Goal: Check status

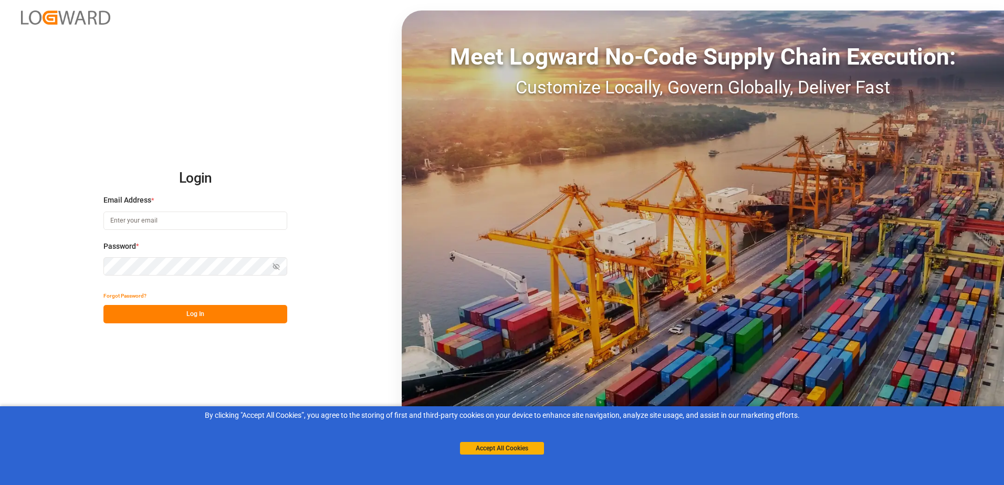
type input "stefan.pflug@melitta.de"
drag, startPoint x: 0, startPoint y: 0, endPoint x: 512, endPoint y: 444, distance: 677.8
click at [512, 444] on button "Accept All Cookies" at bounding box center [502, 448] width 84 height 13
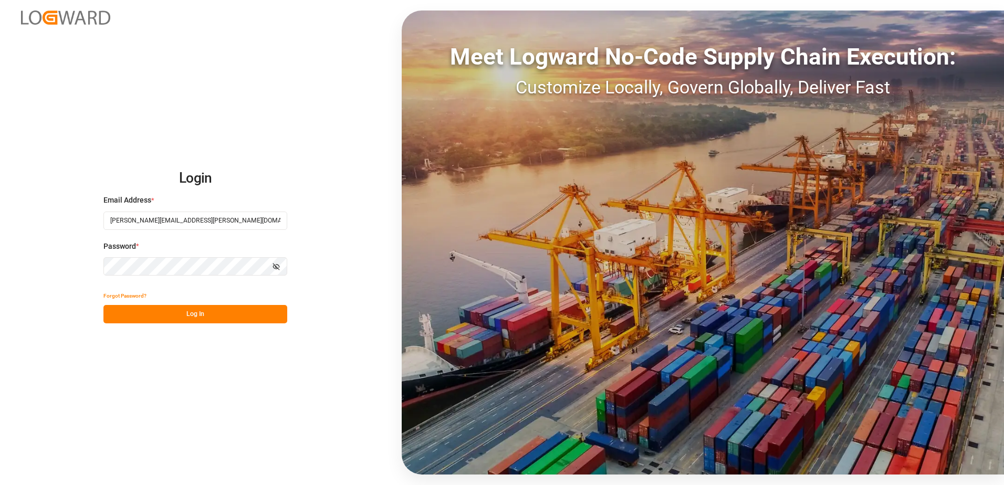
click at [201, 307] on button "Log In" at bounding box center [195, 314] width 184 height 18
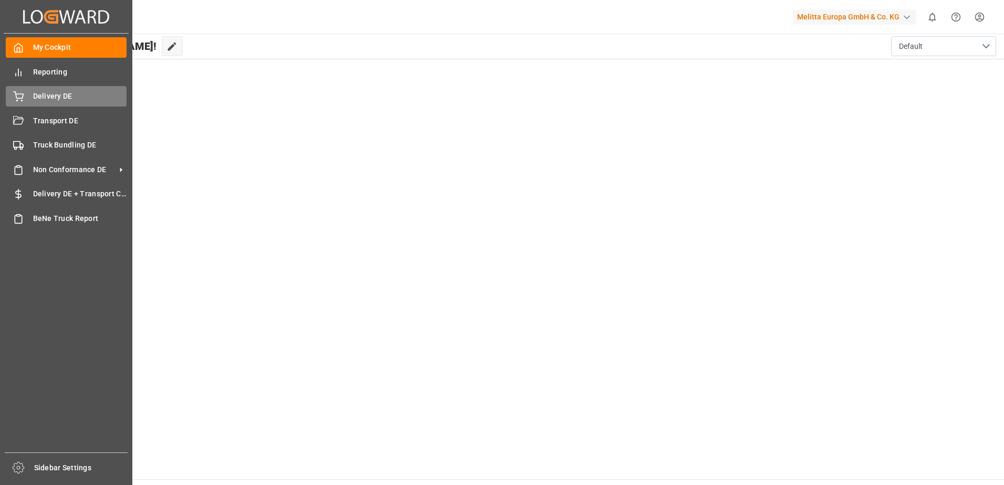
click at [54, 88] on div "Delivery DE Delivery DE" at bounding box center [66, 96] width 121 height 20
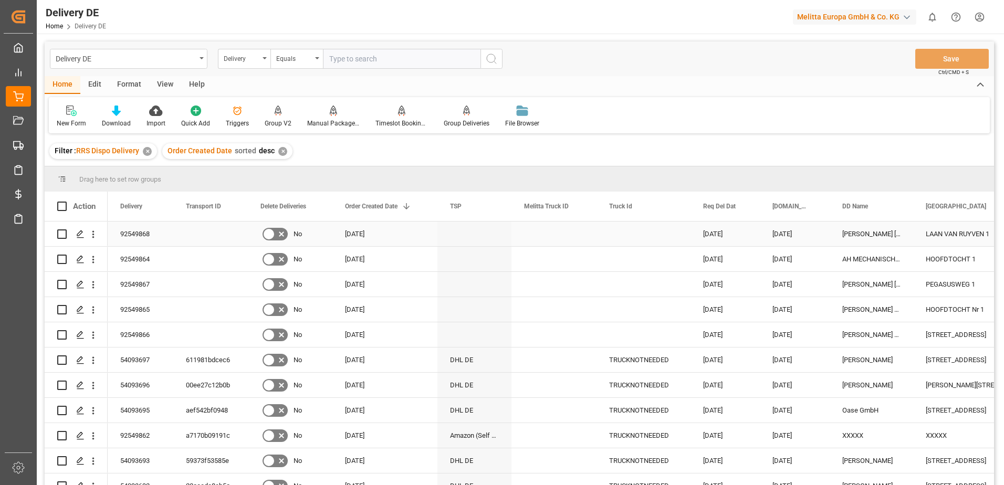
click at [60, 235] on input "Press Space to toggle row selection (unchecked)" at bounding box center [61, 234] width 9 height 9
checkbox input "true"
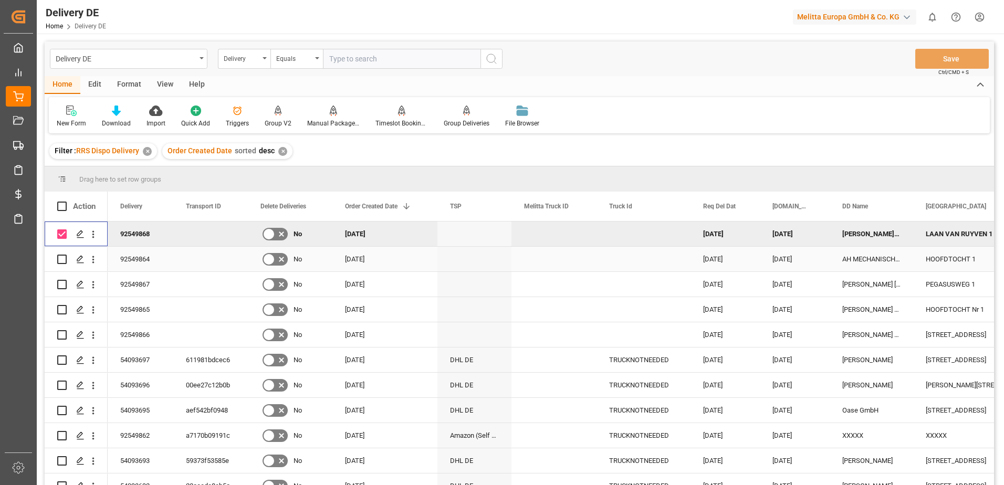
click at [61, 256] on input "Press Space to toggle row selection (unchecked)" at bounding box center [61, 259] width 9 height 9
checkbox input "true"
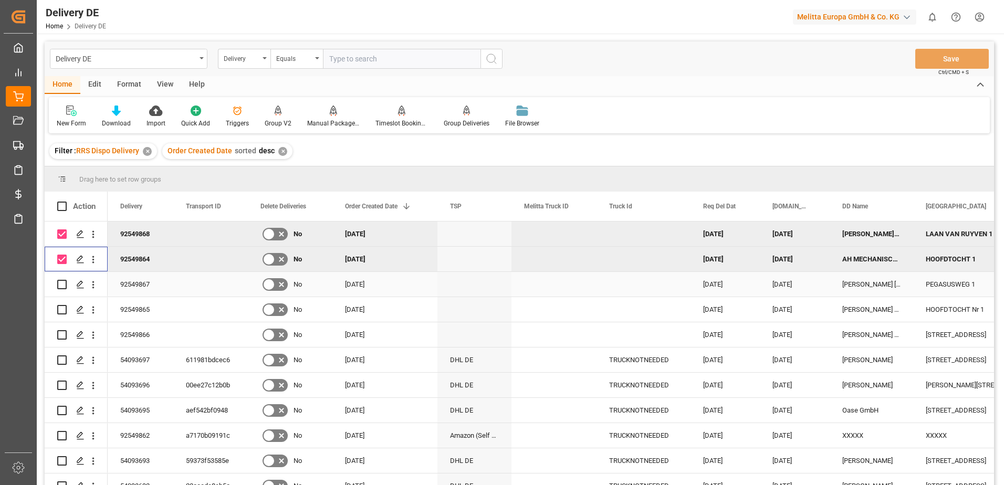
click at [60, 280] on input "Press Space to toggle row selection (unchecked)" at bounding box center [61, 284] width 9 height 9
checkbox input "true"
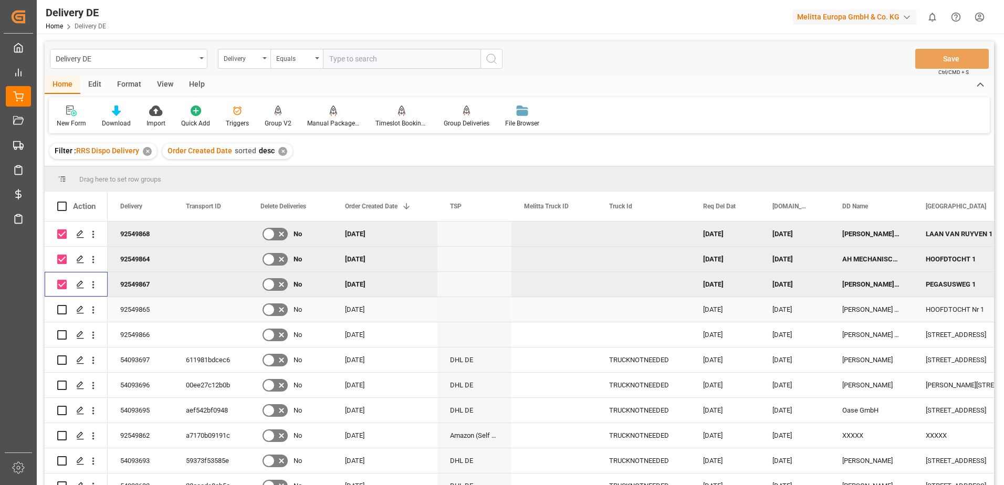
click at [61, 306] on input "Press Space to toggle row selection (unchecked)" at bounding box center [61, 309] width 9 height 9
checkbox input "true"
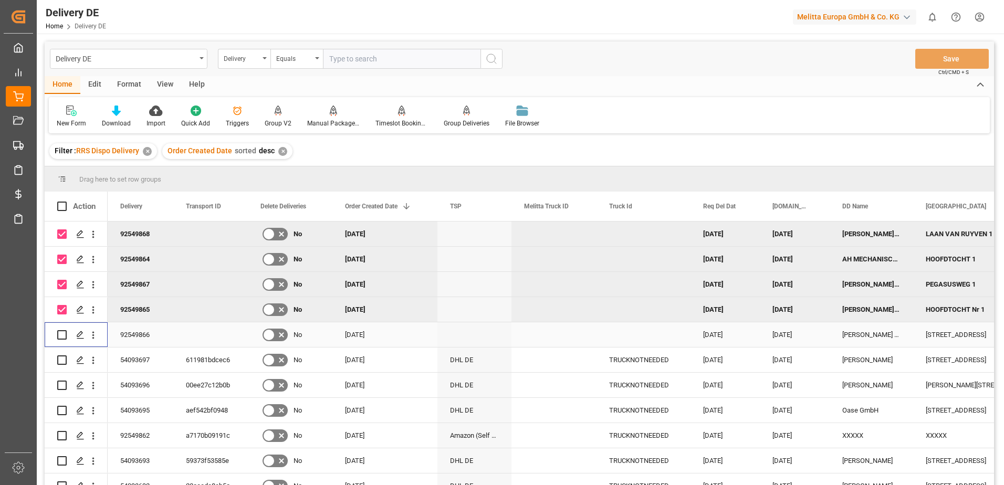
click at [60, 333] on input "Press Space to toggle row selection (unchecked)" at bounding box center [61, 334] width 9 height 9
checkbox input "true"
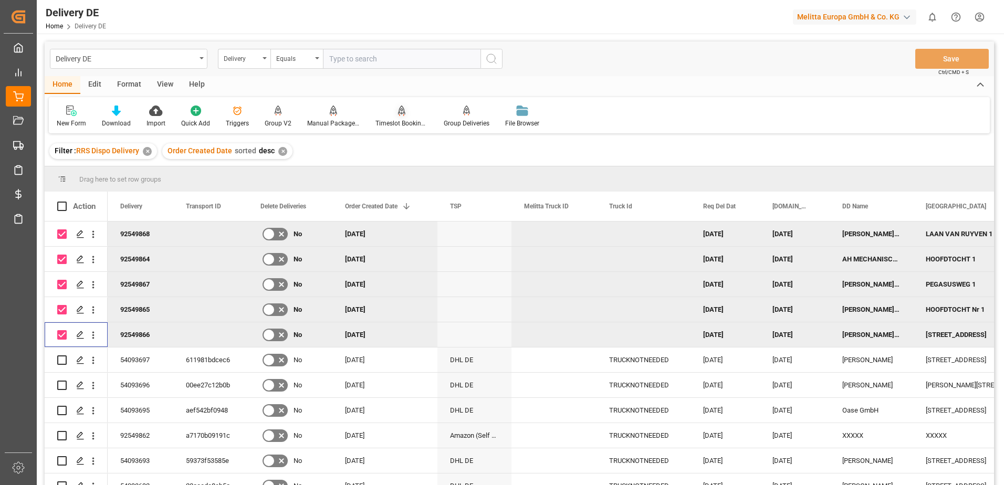
click at [399, 122] on div "Timeslot Booking Report" at bounding box center [402, 123] width 53 height 9
click at [329, 121] on div "Manual Package TypeDetermination" at bounding box center [333, 123] width 53 height 9
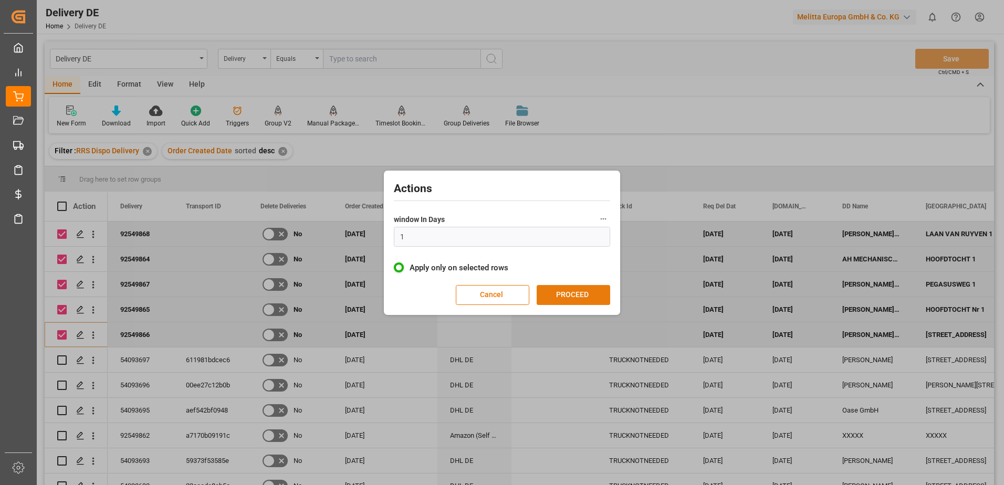
click at [579, 298] on button "PROCEED" at bounding box center [574, 295] width 74 height 20
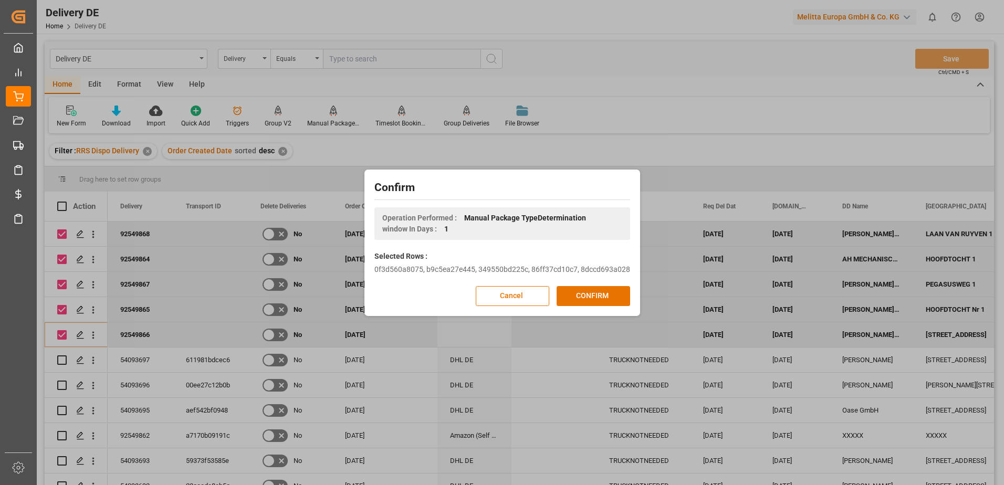
click at [579, 298] on button "CONFIRM" at bounding box center [594, 296] width 74 height 20
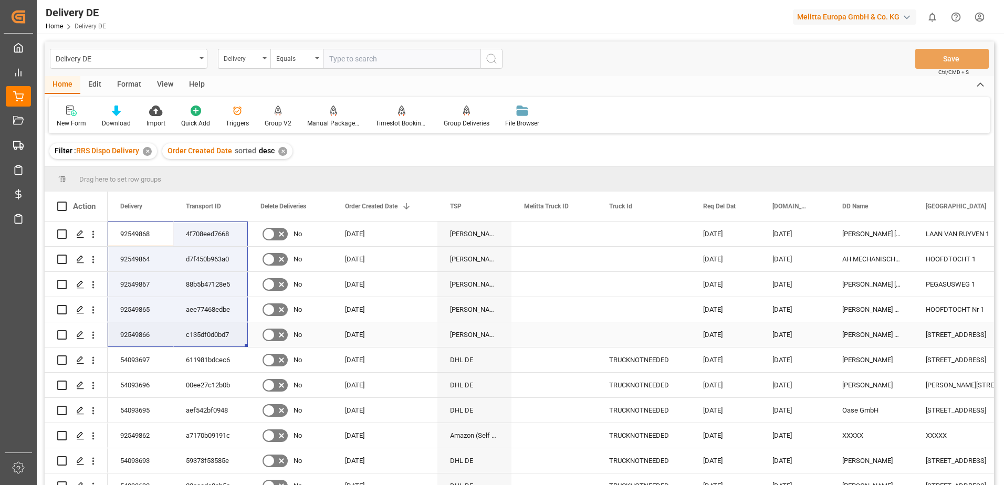
drag, startPoint x: 137, startPoint y: 231, endPoint x: 210, endPoint y: 338, distance: 129.7
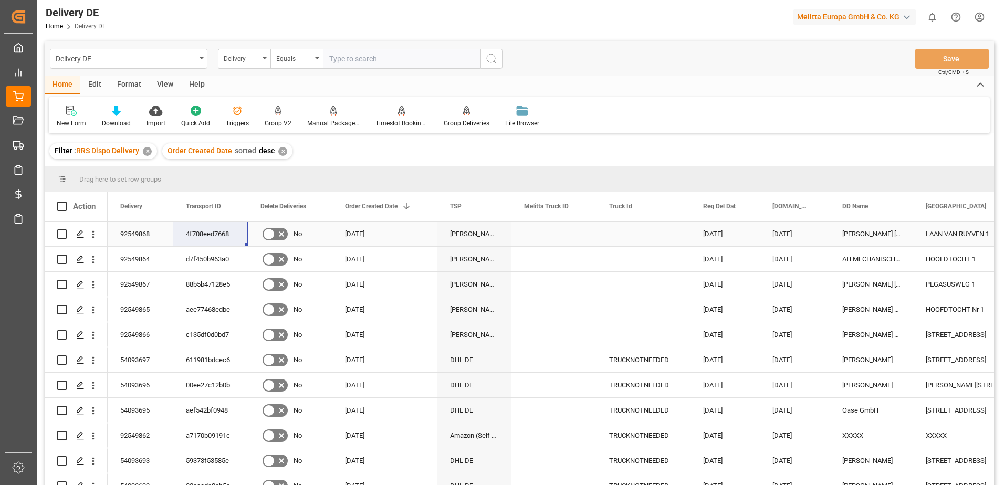
drag, startPoint x: 142, startPoint y: 229, endPoint x: 211, endPoint y: 231, distance: 68.3
drag, startPoint x: 137, startPoint y: 258, endPoint x: 192, endPoint y: 258, distance: 55.2
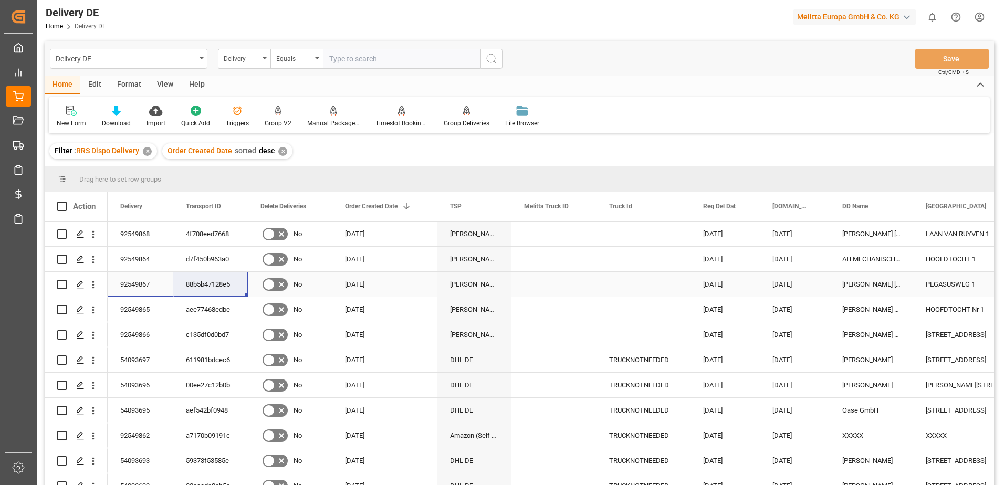
drag, startPoint x: 137, startPoint y: 285, endPoint x: 207, endPoint y: 285, distance: 70.4
drag, startPoint x: 128, startPoint y: 304, endPoint x: 197, endPoint y: 305, distance: 69.3
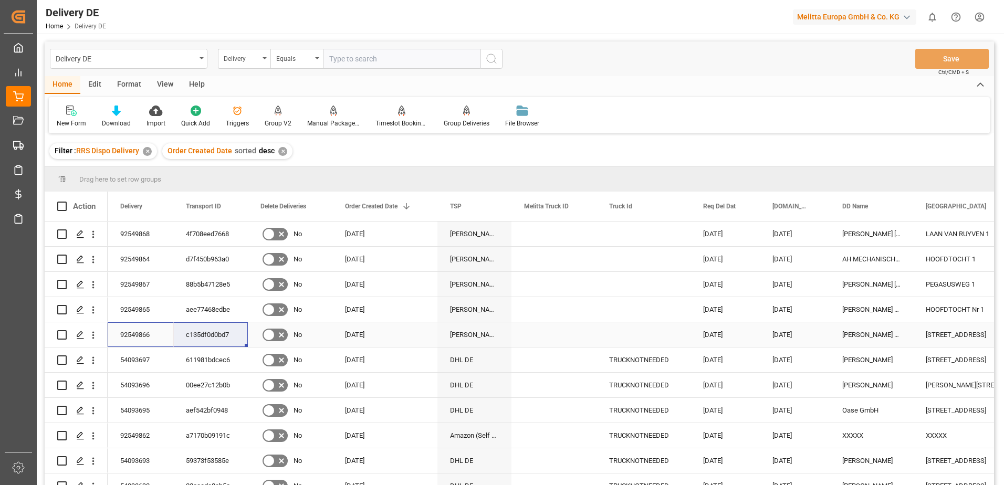
drag, startPoint x: 128, startPoint y: 332, endPoint x: 180, endPoint y: 336, distance: 51.7
click at [982, 14] on html "Created by potrace 1.15, written by Peter Selinger 2001-2017 Created by potrace…" at bounding box center [502, 242] width 1004 height 485
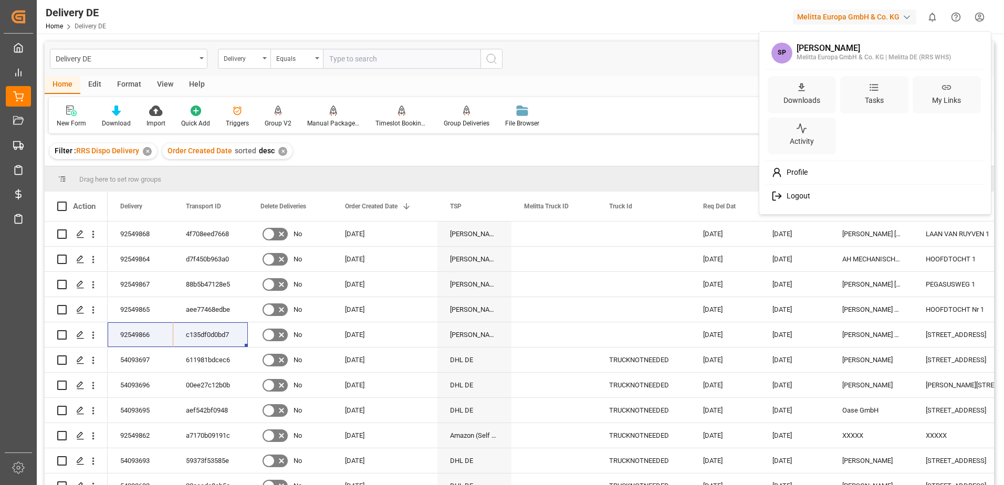
click at [799, 200] on span "Logout" at bounding box center [797, 196] width 28 height 9
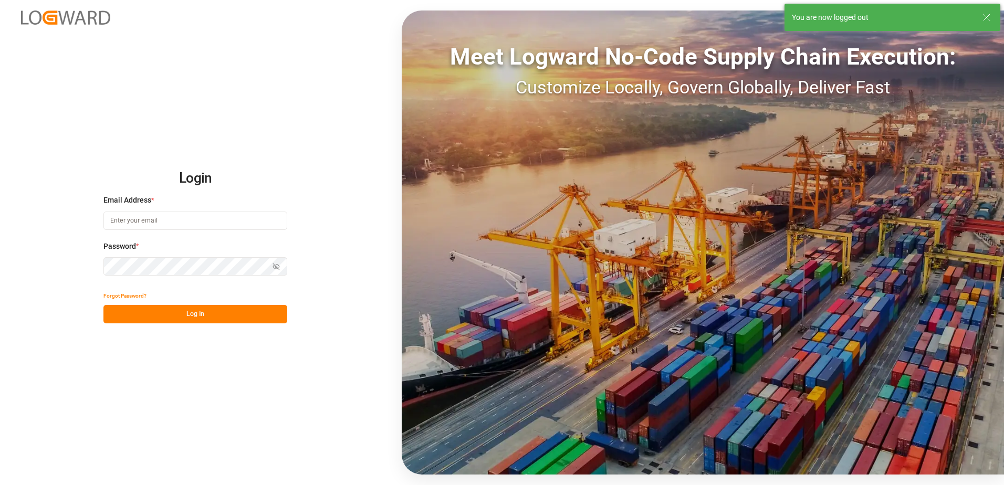
type input "stefan.pflug@melitta.de"
